Goal: Task Accomplishment & Management: Manage account settings

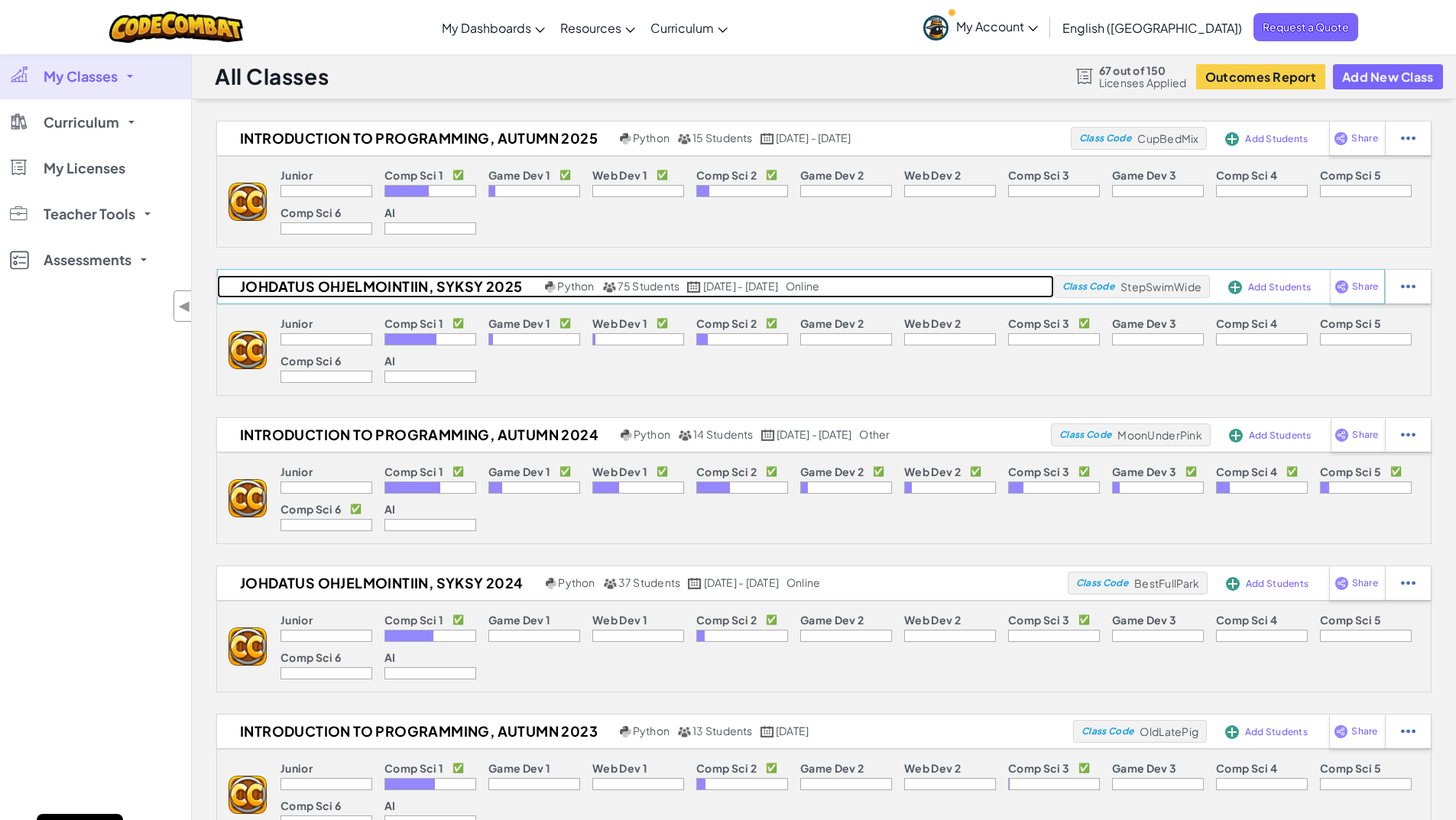
click at [374, 296] on h2 "Johdatus ohjelmointiin, syksy 2025" at bounding box center [379, 287] width 324 height 23
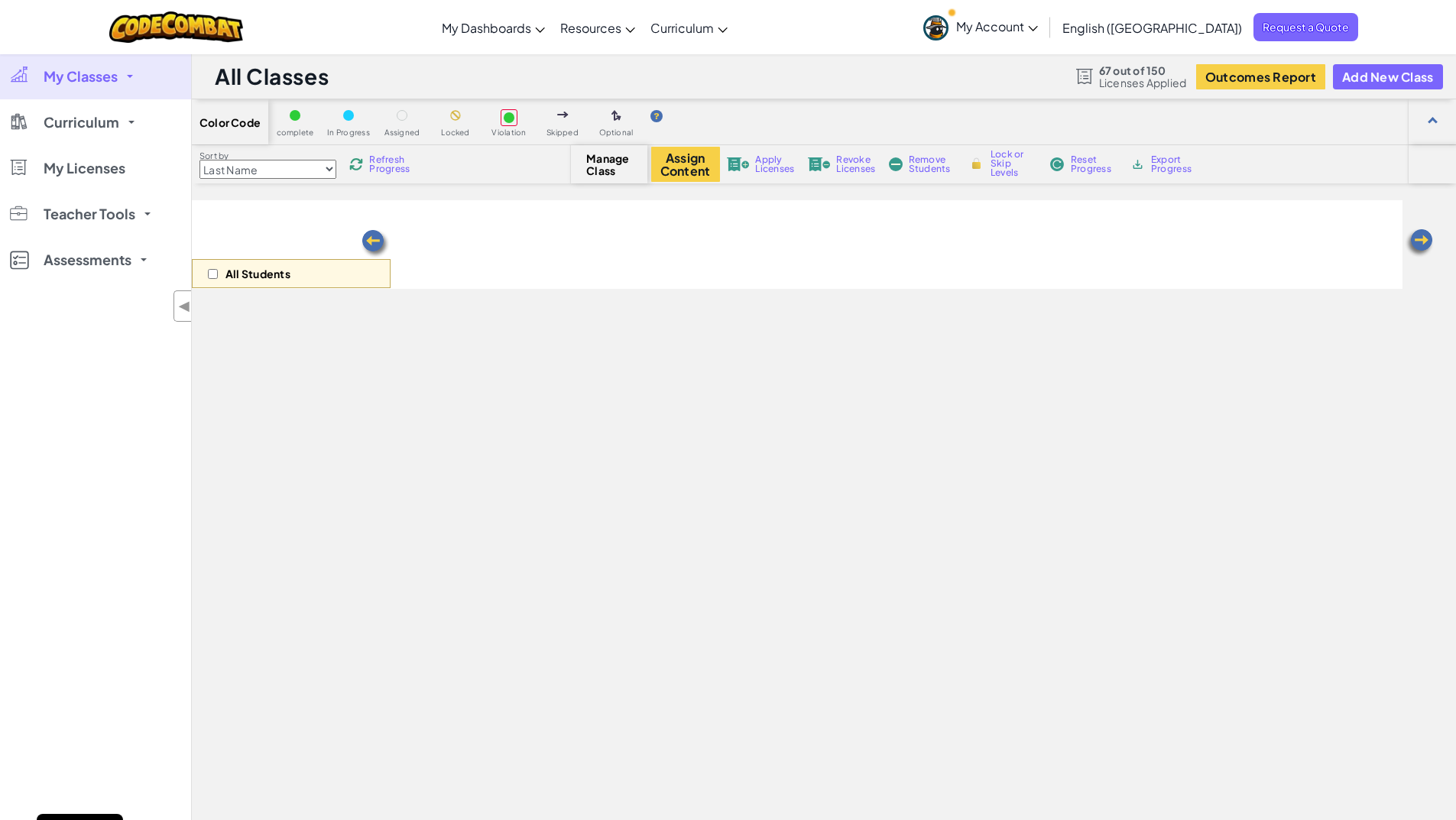
select select "560f1a9f22961295f9427742"
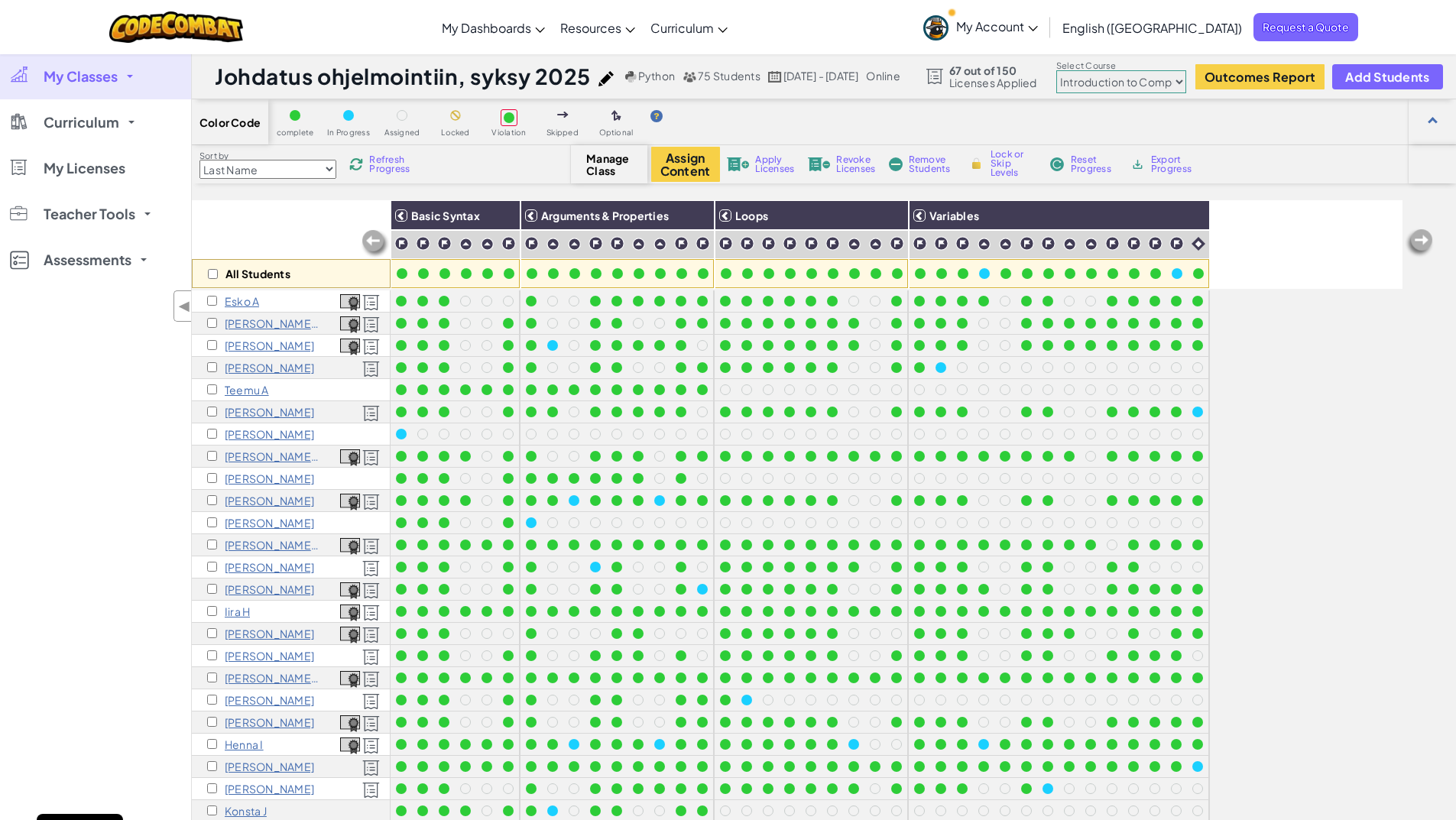
click at [155, 533] on div "My Classes All Classes Introduction to Programming, autumn 2025 Johdatus ohjelm…" at bounding box center [95, 464] width 191 height 820
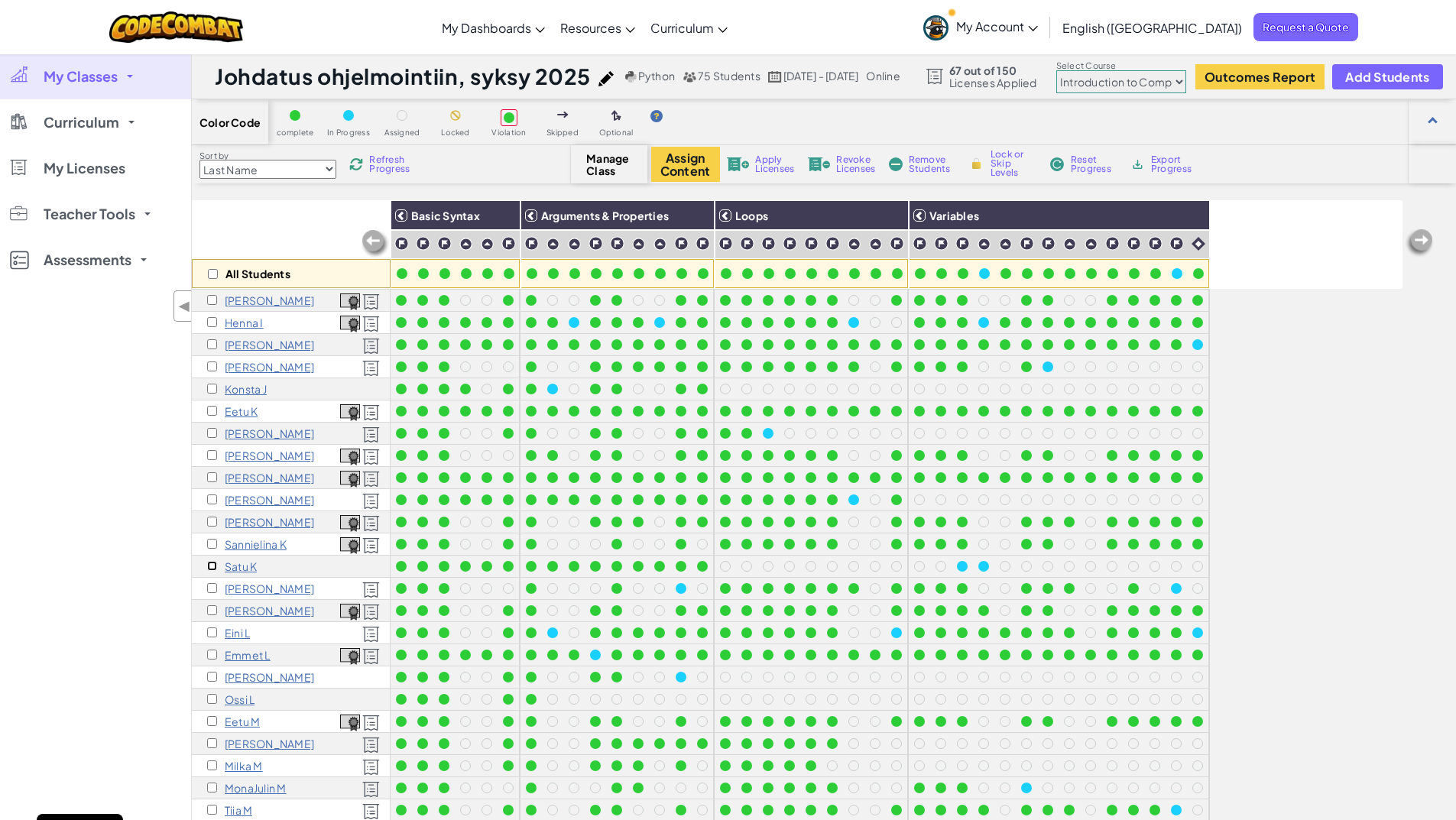
click at [209, 567] on input "checkbox" at bounding box center [212, 566] width 10 height 10
click at [229, 567] on p "Satu K" at bounding box center [240, 566] width 32 height 12
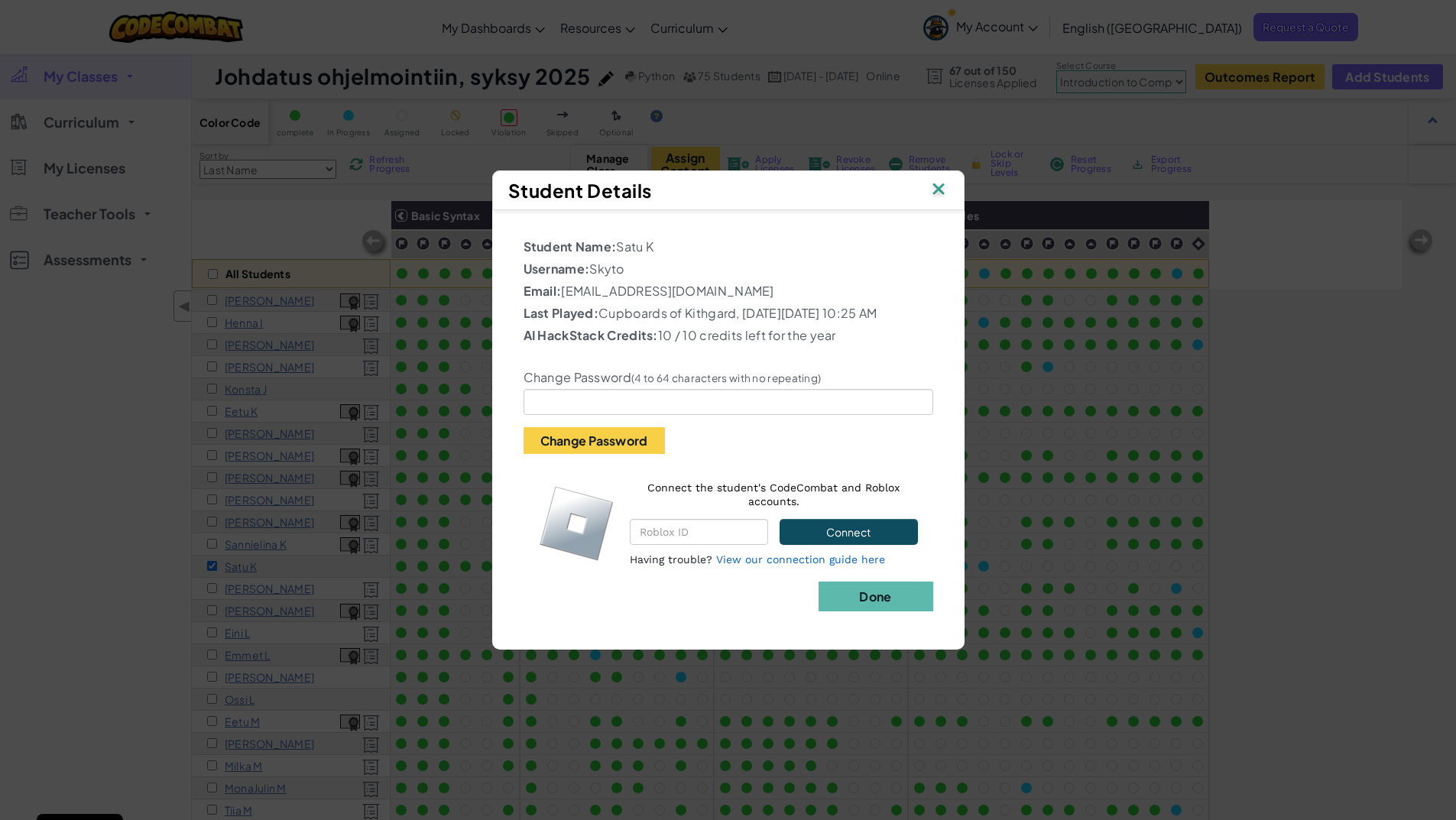
click at [938, 180] on img at bounding box center [938, 190] width 20 height 23
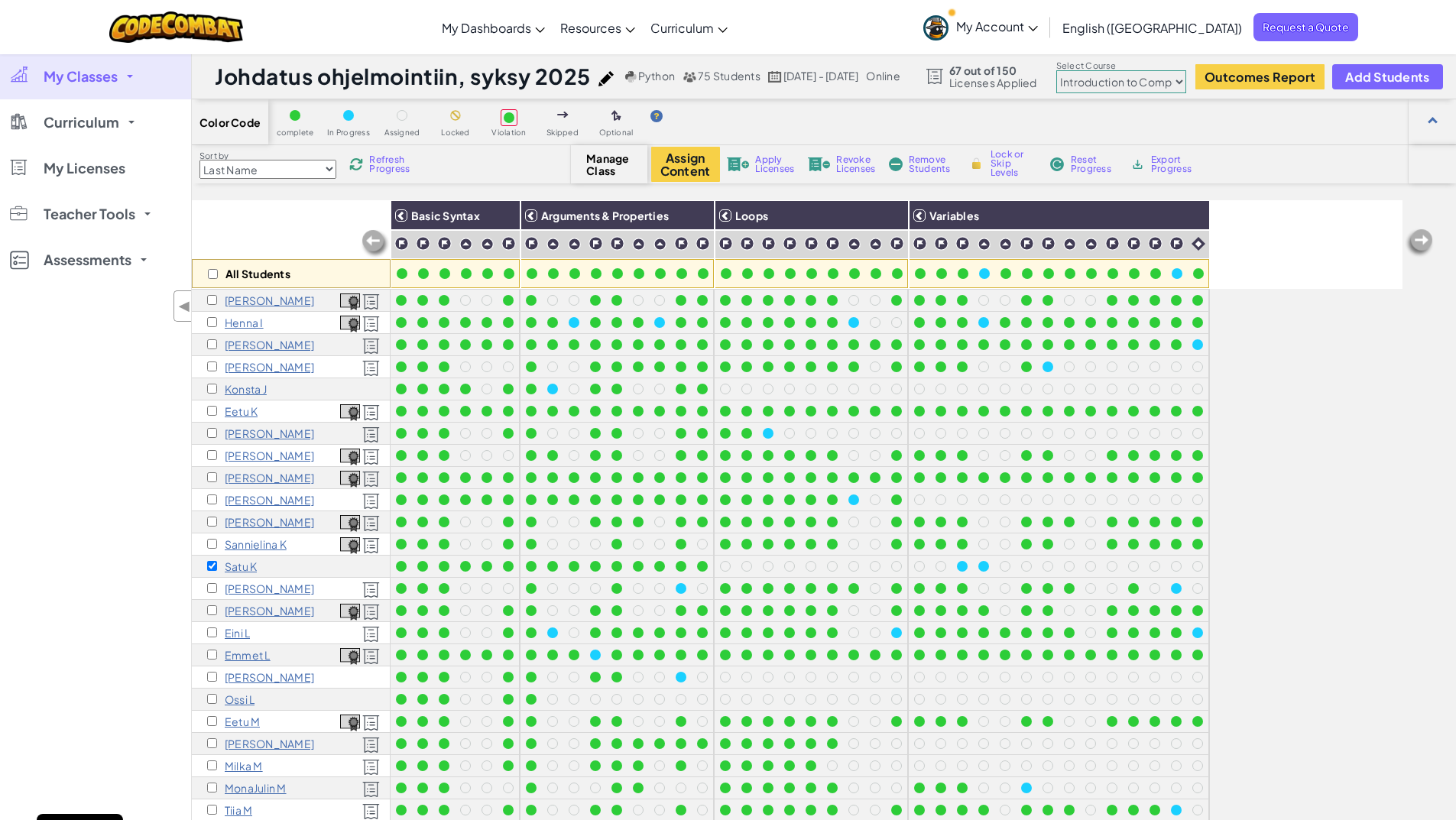
click at [188, 534] on div "My Classes All Classes Introduction to Programming, autumn 2025 Johdatus ohjelm…" at bounding box center [95, 464] width 191 height 820
click at [219, 566] on div "Satu K" at bounding box center [232, 566] width 50 height 12
click at [215, 565] on input "checkbox" at bounding box center [212, 566] width 10 height 10
click at [213, 565] on input "checkbox" at bounding box center [212, 566] width 10 height 10
checkbox input "true"
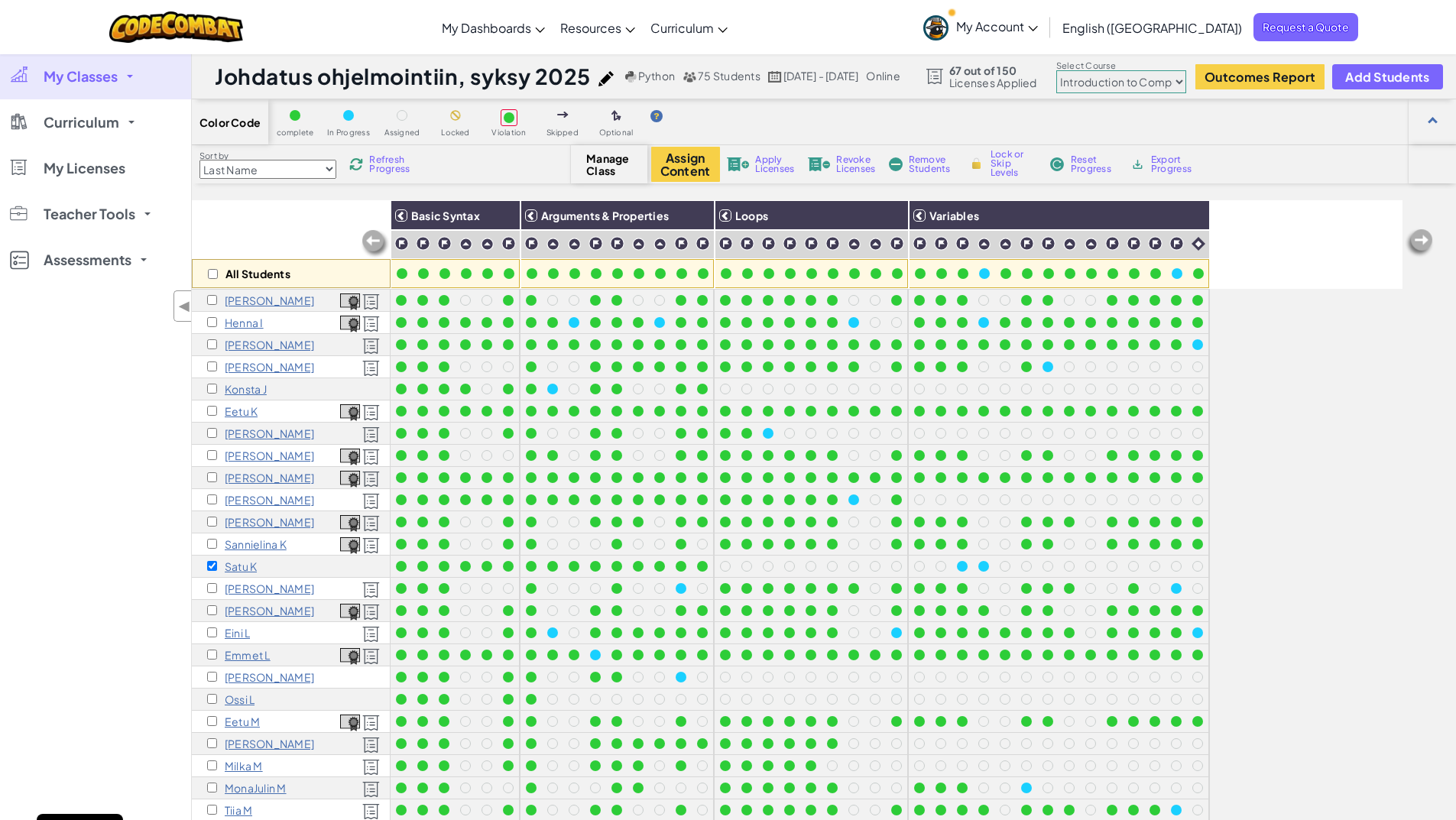
click at [758, 167] on span "Apply Licenses" at bounding box center [774, 164] width 39 height 18
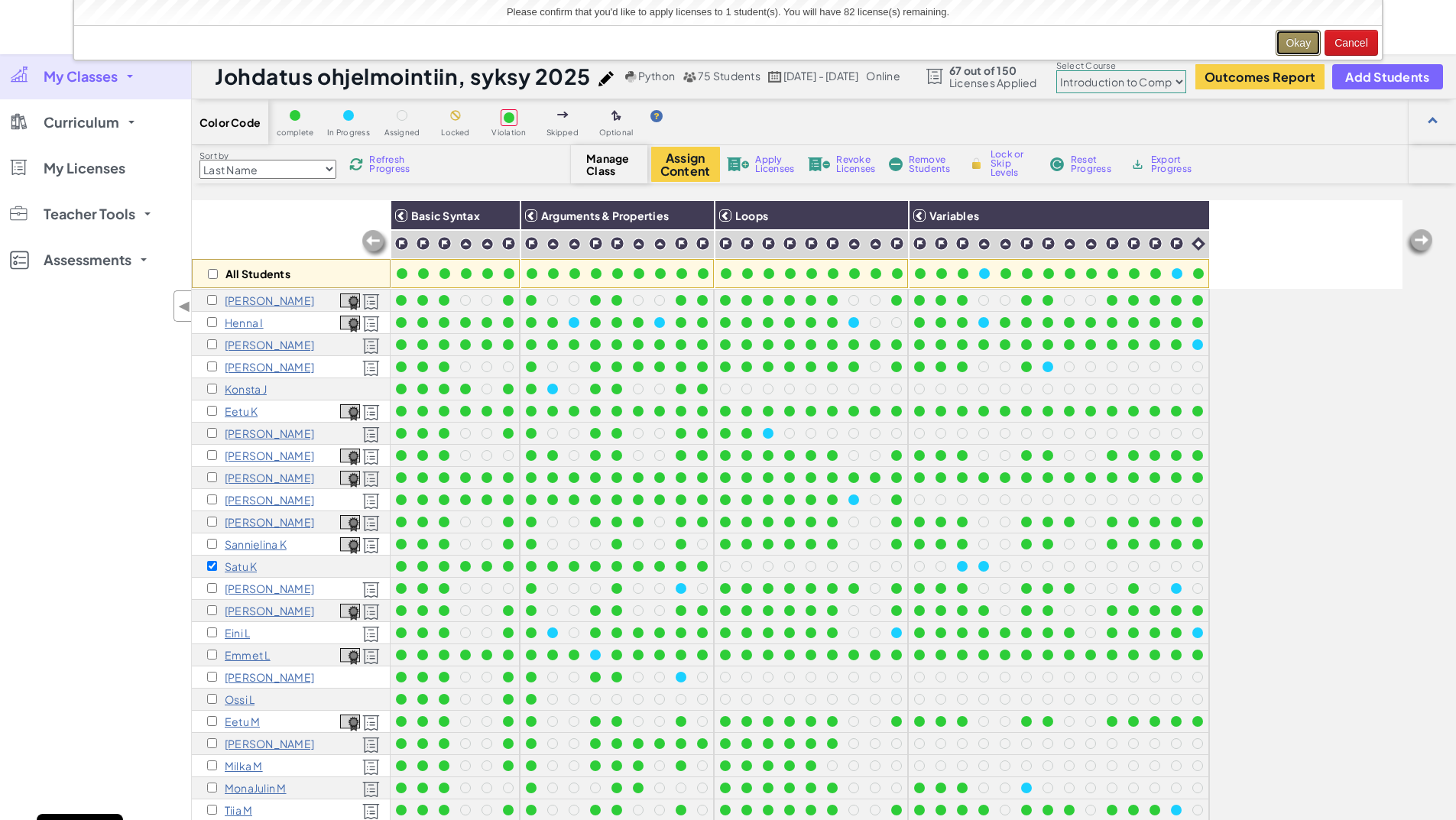
click at [1297, 36] on button "Okay" at bounding box center [1299, 43] width 45 height 26
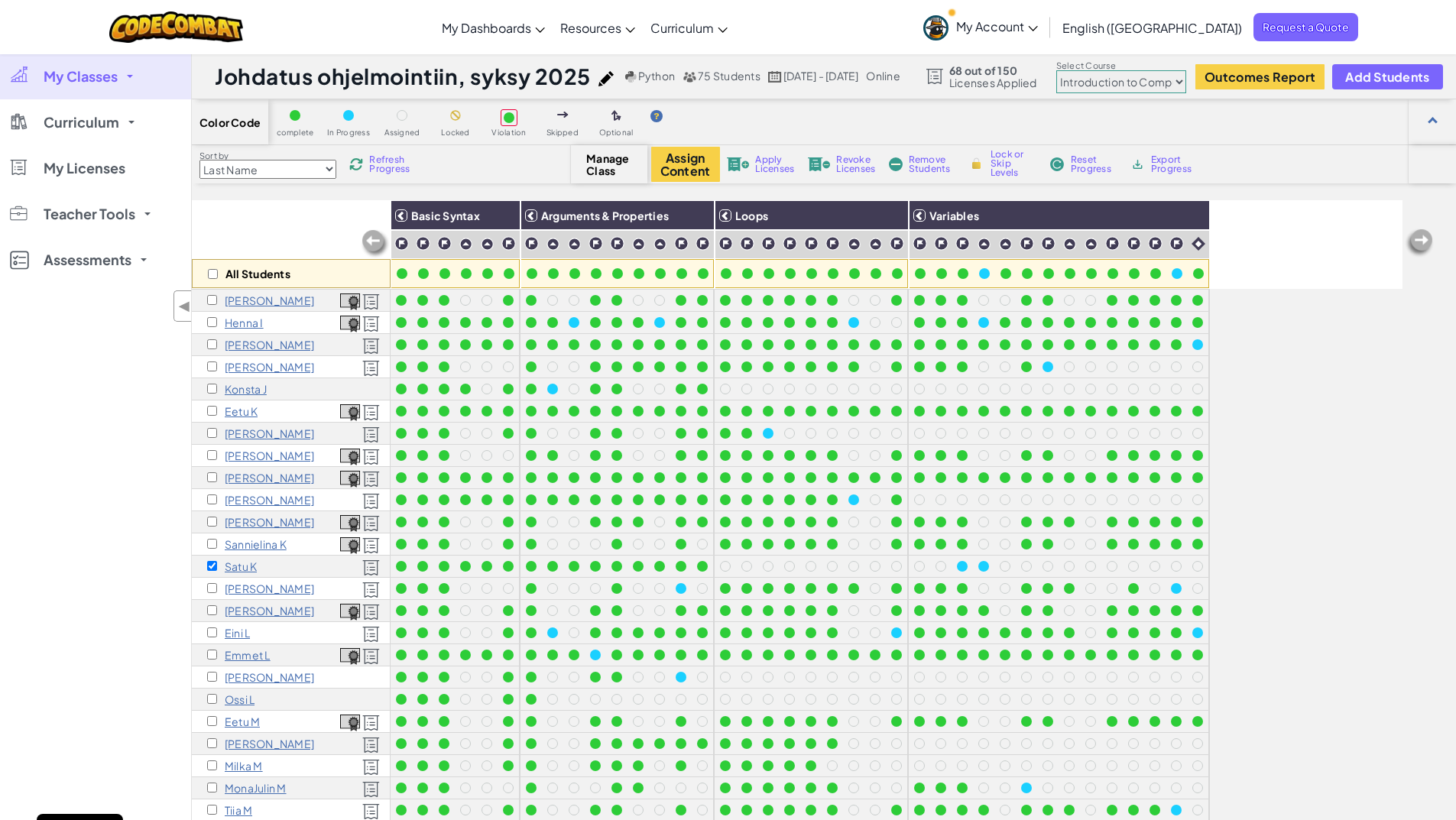
click at [240, 565] on p "Satu K" at bounding box center [240, 566] width 32 height 12
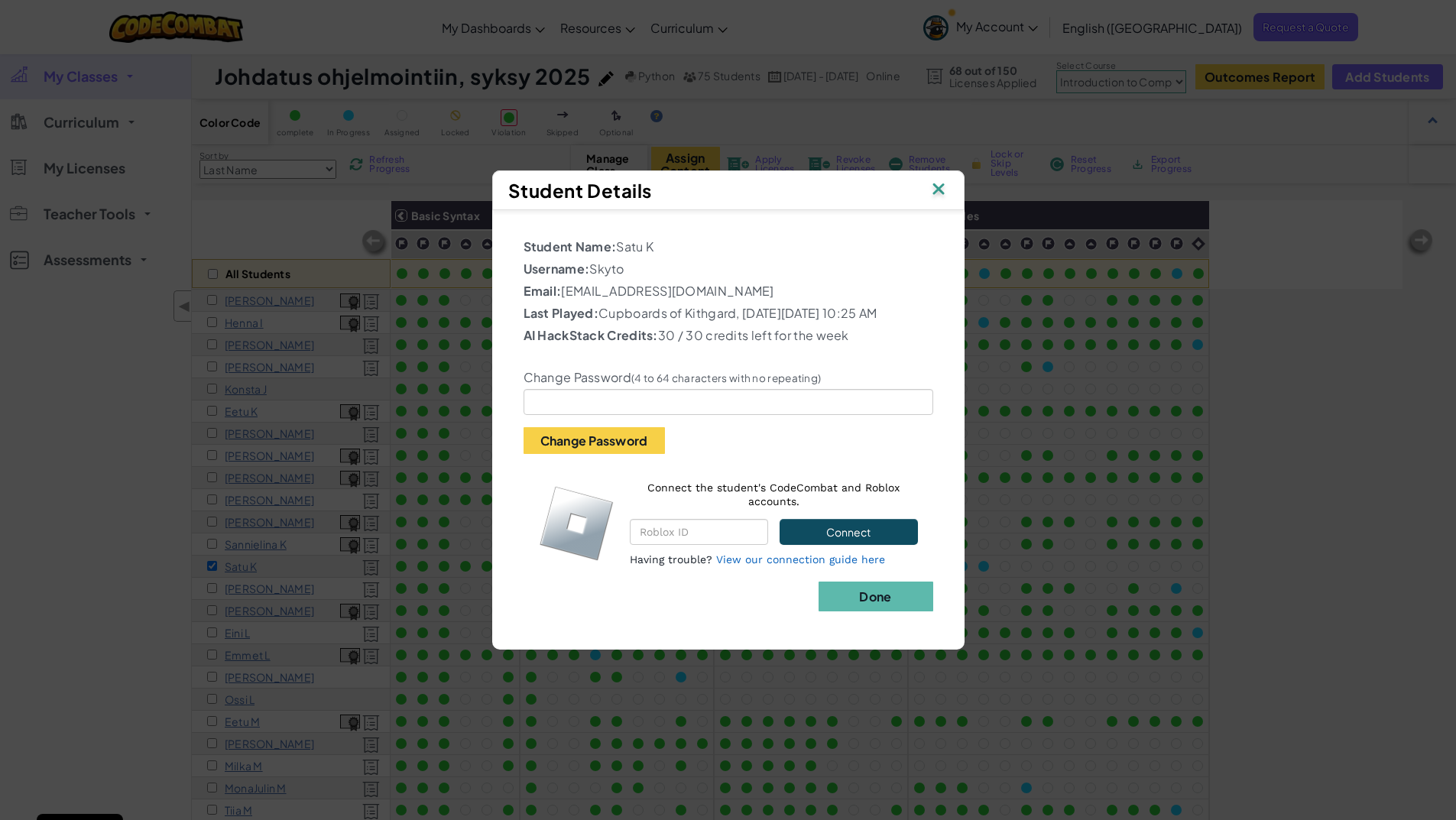
click at [946, 179] on img at bounding box center [938, 190] width 20 height 23
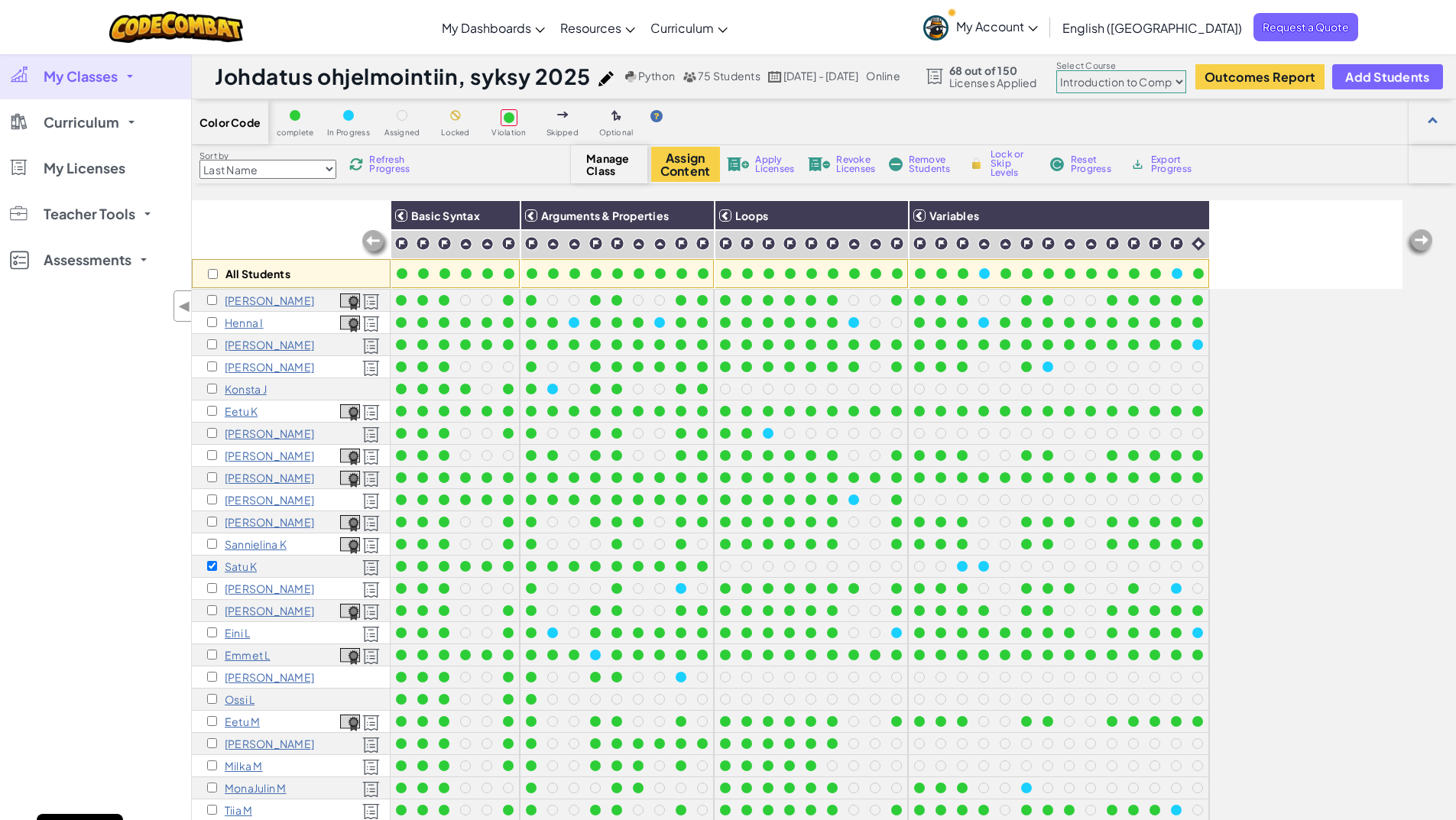
click at [155, 414] on div "My Classes All Classes Introduction to Programming, autumn 2025 Johdatus ohjelm…" at bounding box center [95, 464] width 191 height 820
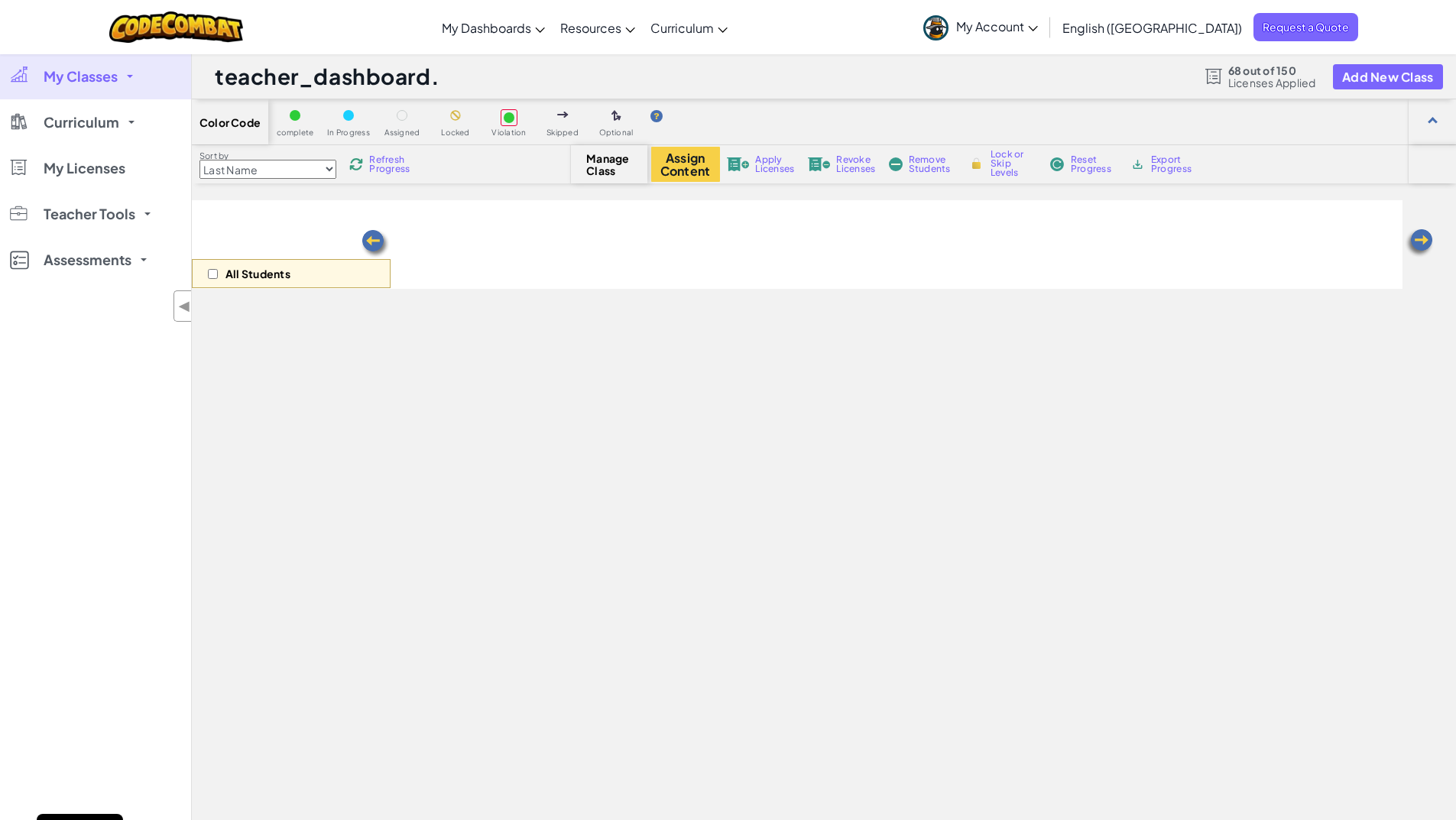
select select "560f1a9f22961295f9427742"
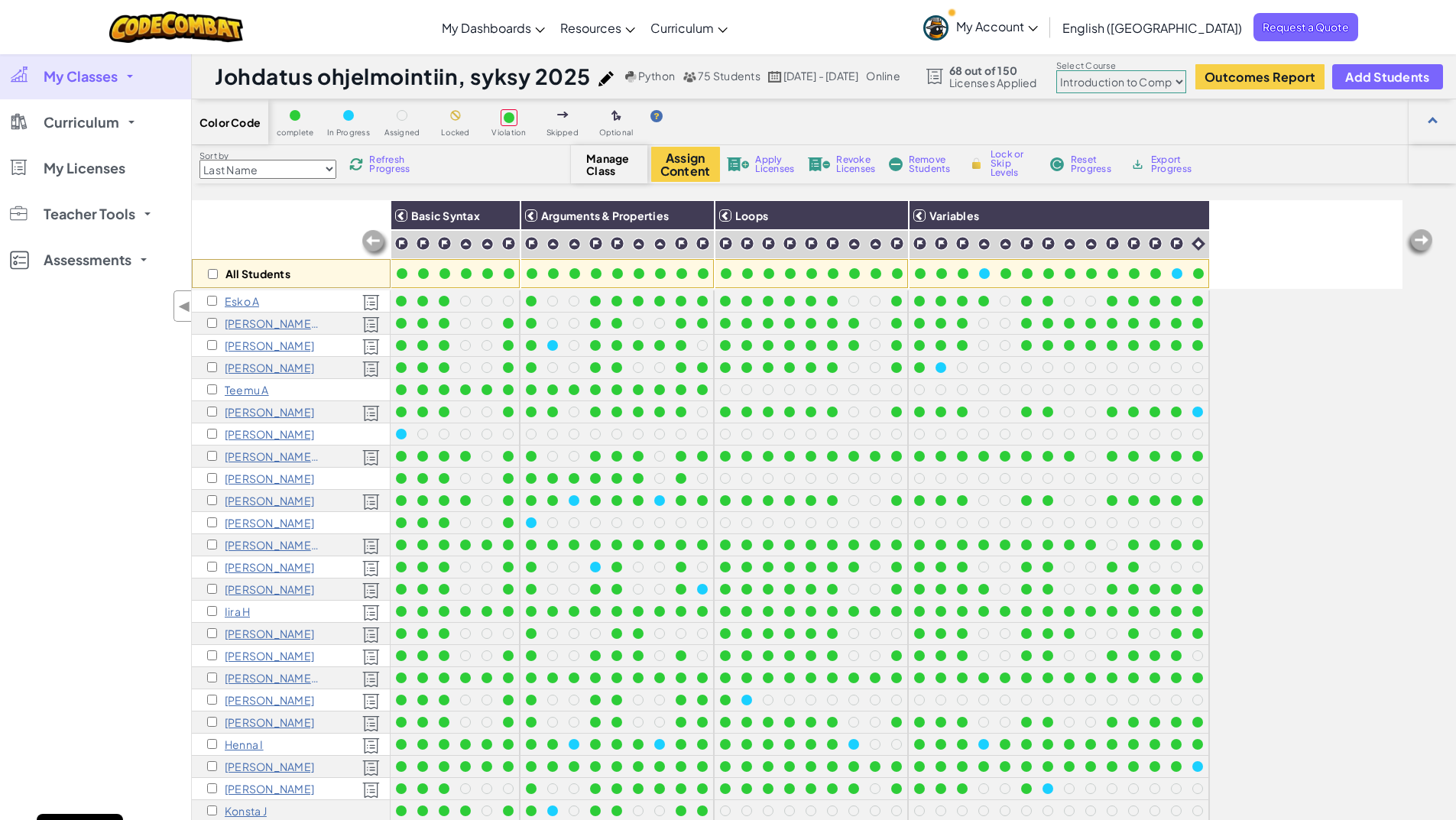
click at [96, 439] on div "My Classes All Classes Introduction to Programming, autumn 2025 Johdatus ohjelm…" at bounding box center [95, 464] width 191 height 820
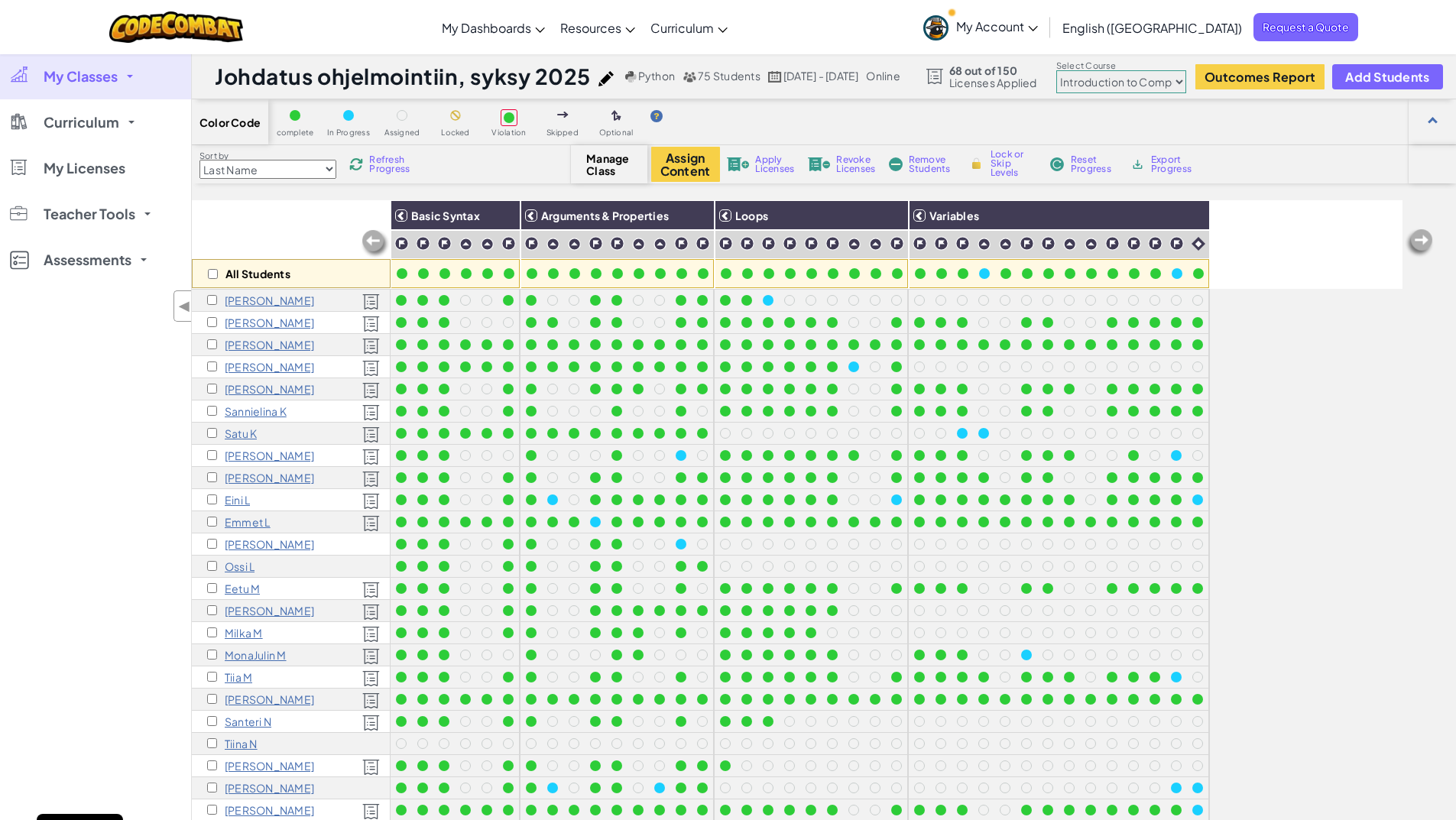
click at [232, 568] on p "Ossi L" at bounding box center [240, 566] width 30 height 12
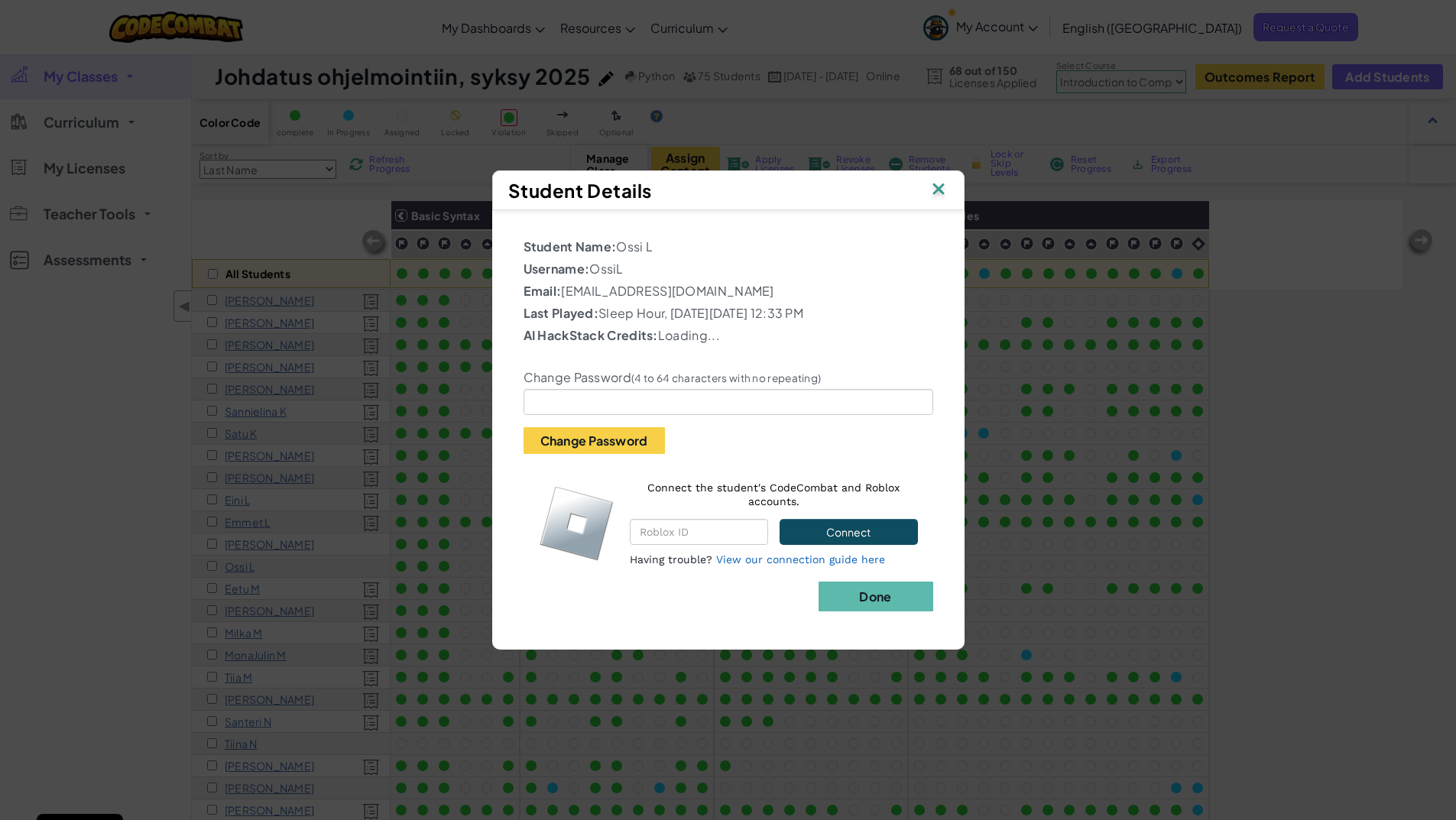
click at [932, 189] on img at bounding box center [938, 190] width 20 height 23
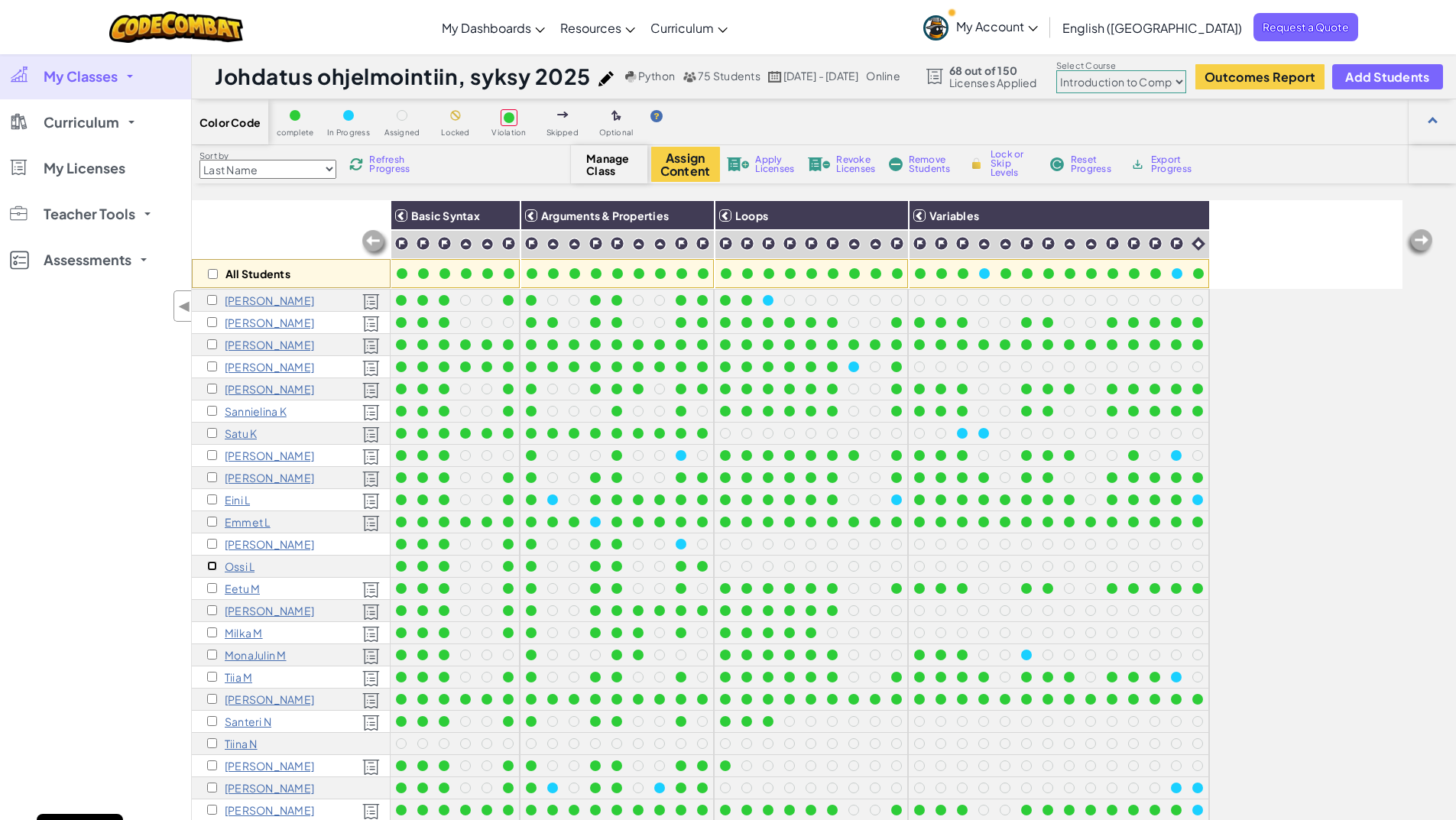
click at [213, 566] on input "checkbox" at bounding box center [212, 566] width 10 height 10
checkbox input "true"
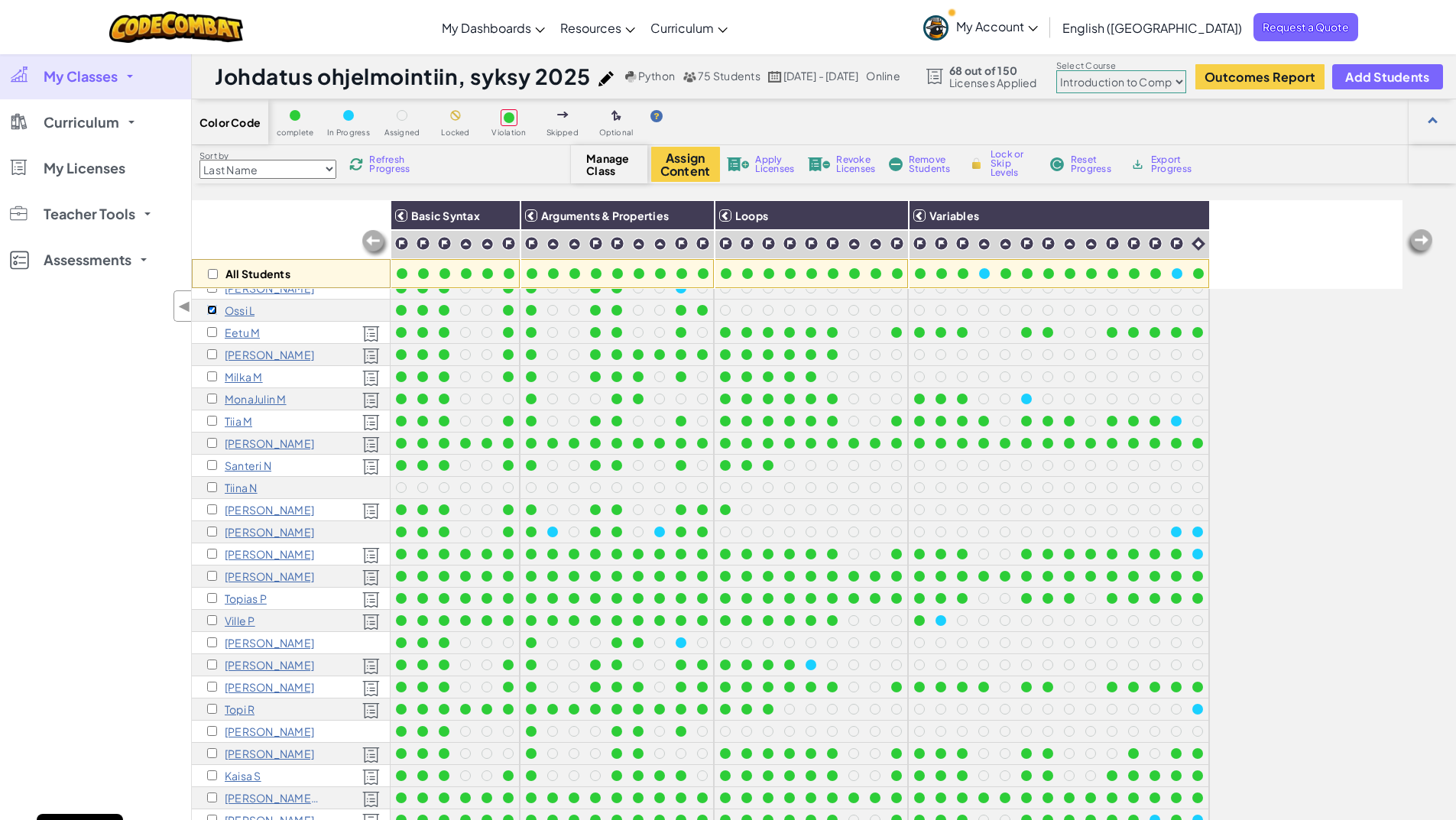
scroll to position [841, 0]
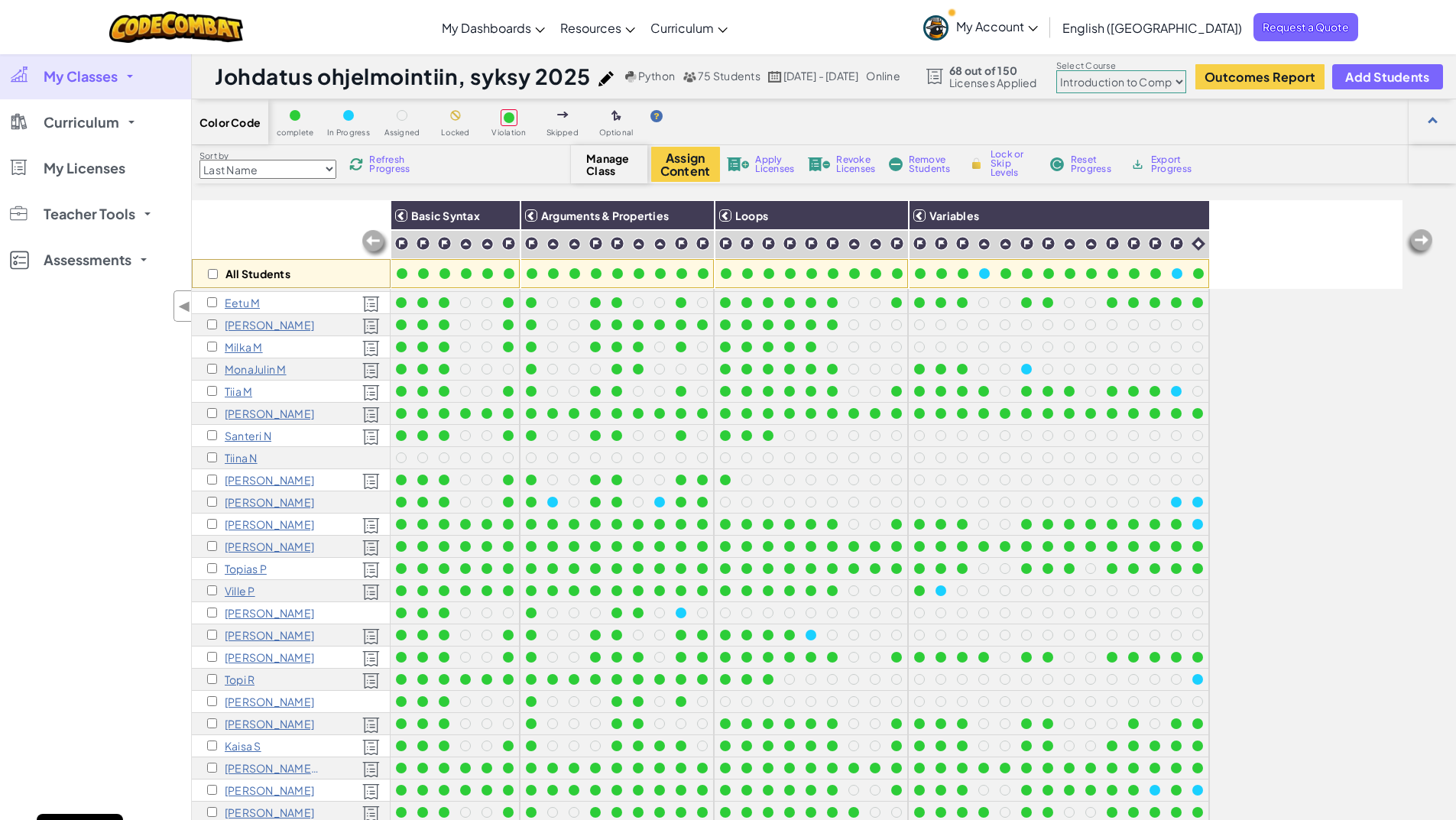
click at [753, 163] on div "Apply Licenses" at bounding box center [761, 164] width 74 height 10
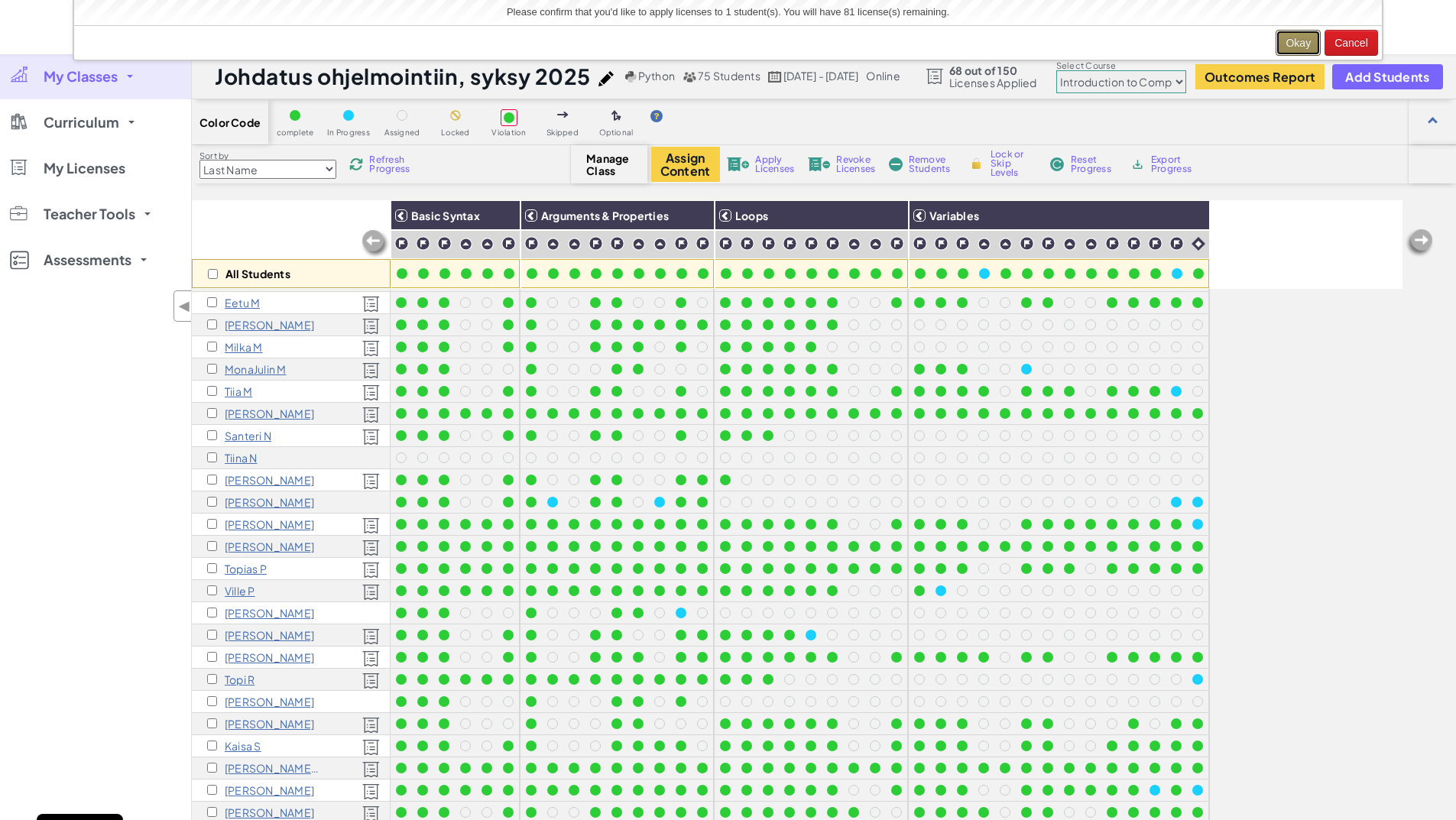
click at [1298, 47] on button "Okay" at bounding box center [1299, 43] width 45 height 26
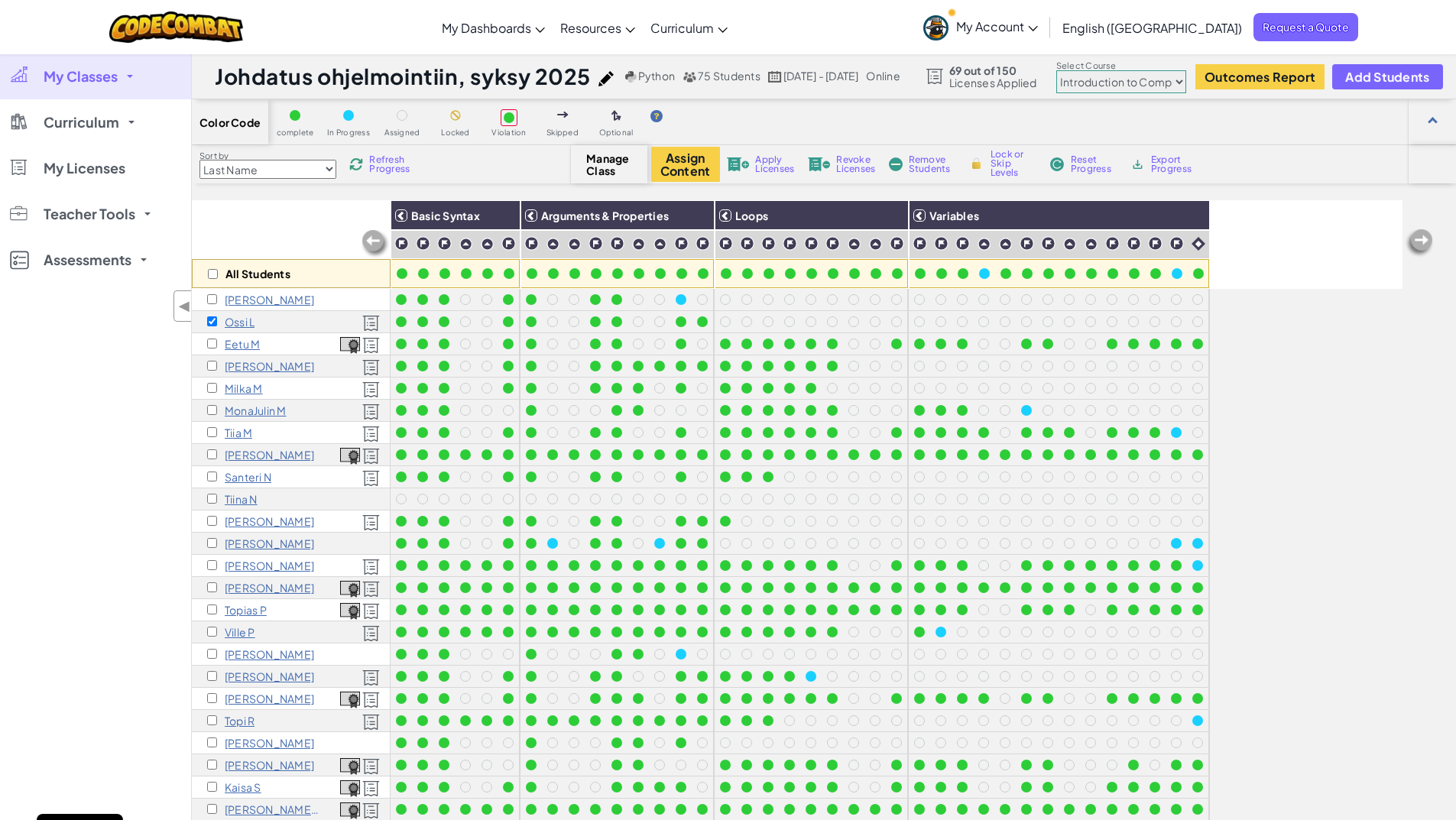
scroll to position [791, 0]
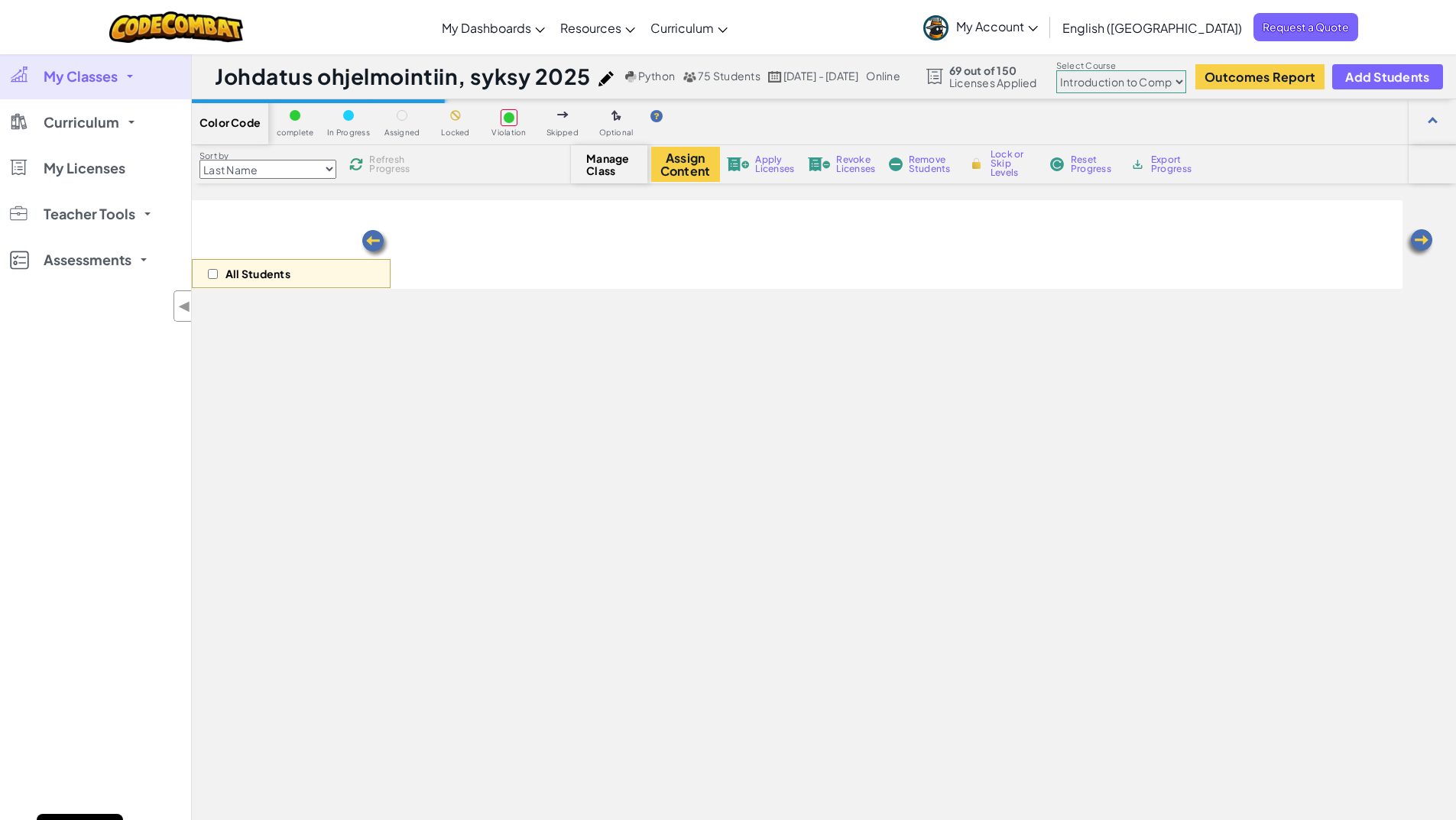
select select "560f1a9f22961295f9427742"
